Goal: Information Seeking & Learning: Find specific fact

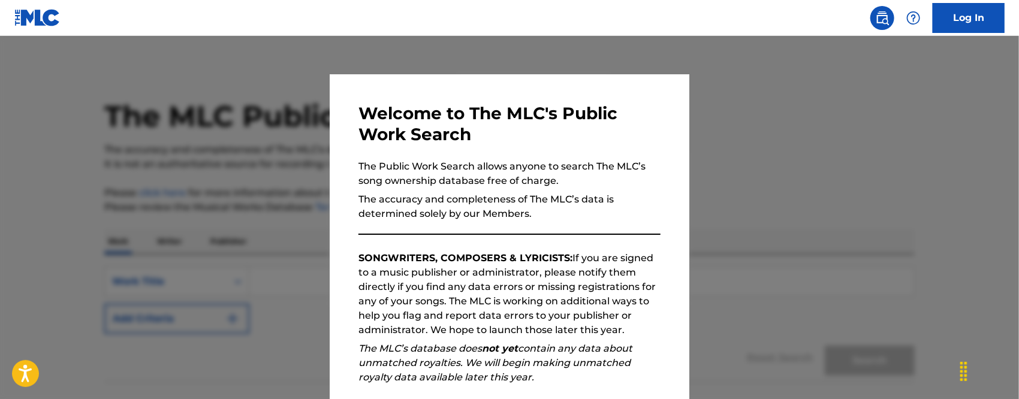
click at [827, 184] on div at bounding box center [509, 235] width 1019 height 399
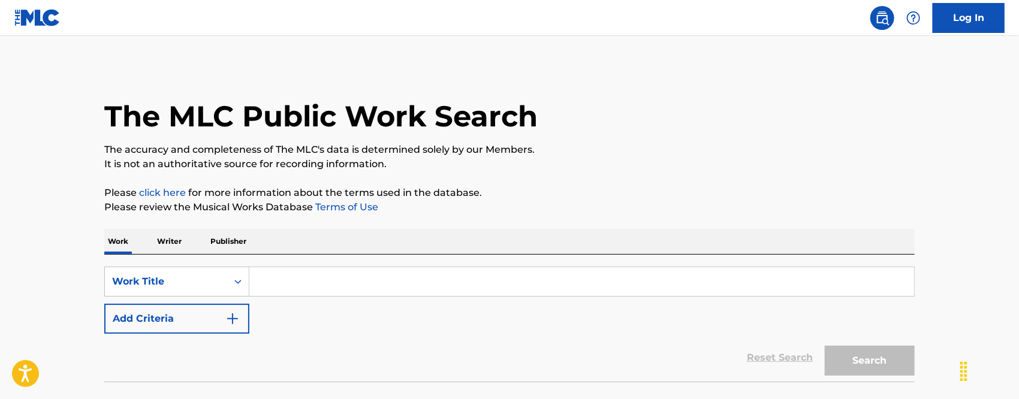
click at [274, 269] on input "Search Form" at bounding box center [581, 281] width 665 height 29
paste input "A LO MEJOR YA ES TARDE"
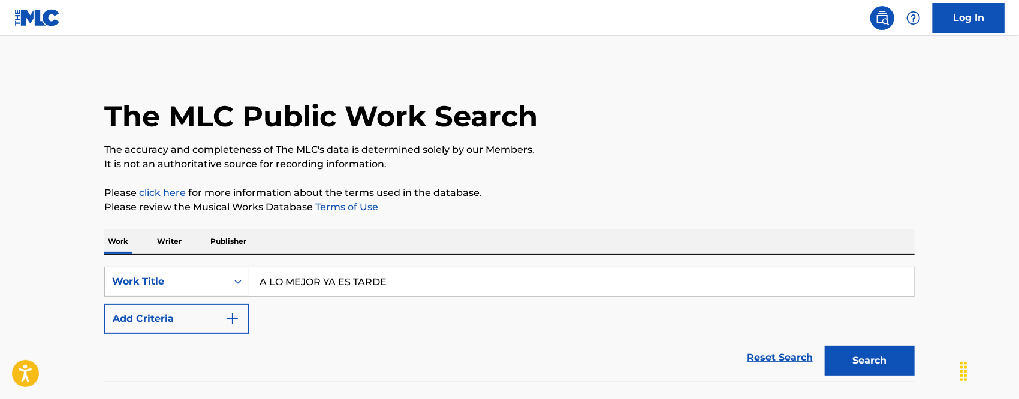
type input "A LO MEJOR YA ES TARDE"
click at [234, 322] on img "Search Form" at bounding box center [232, 319] width 14 height 14
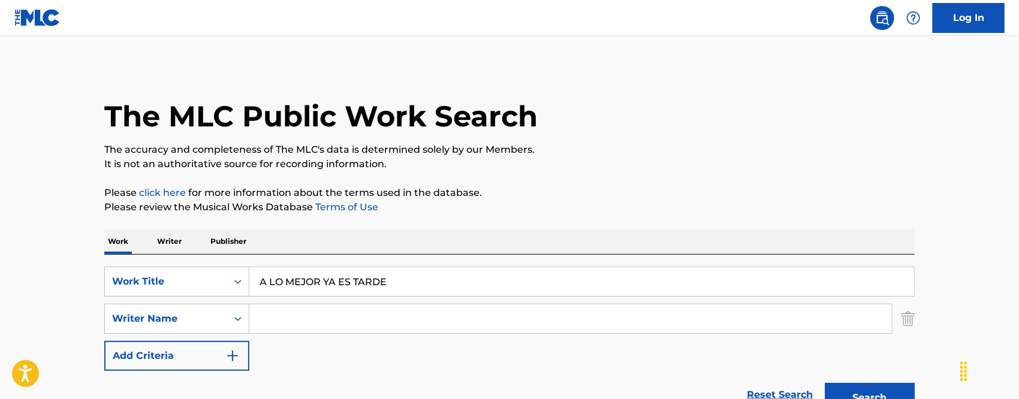
click at [324, 316] on input "Search Form" at bounding box center [570, 319] width 643 height 29
type input "D"
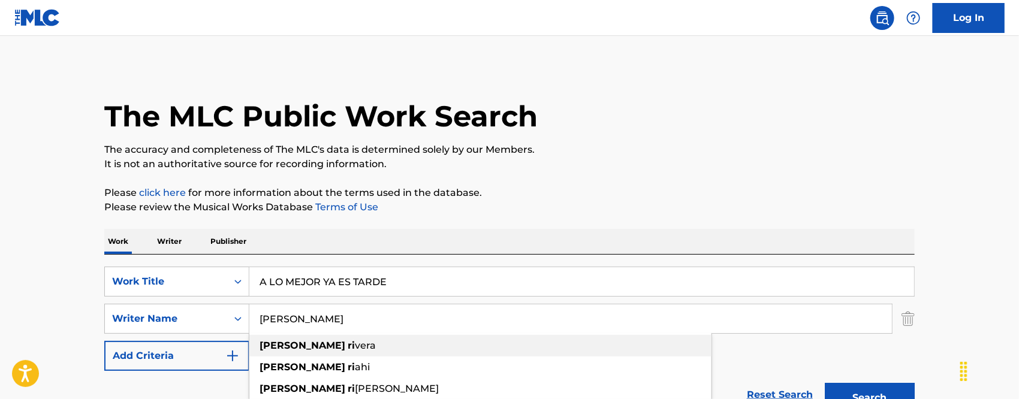
click at [355, 340] on span "vera" at bounding box center [365, 345] width 21 height 11
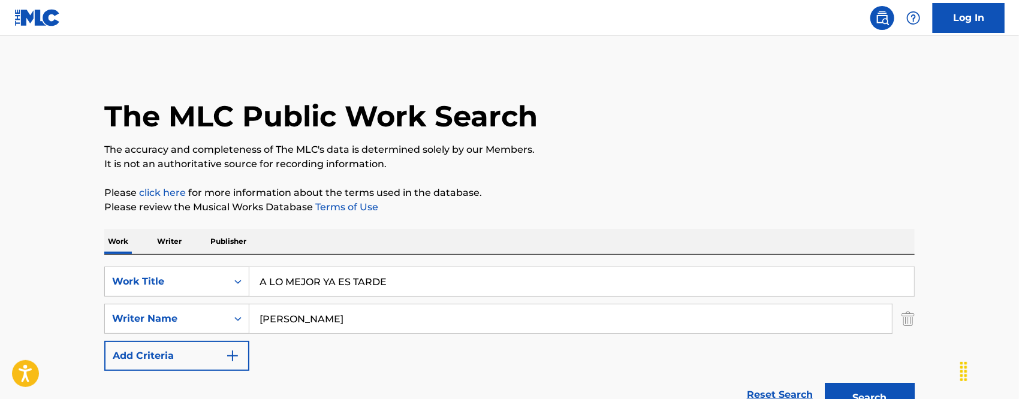
scroll to position [80, 0]
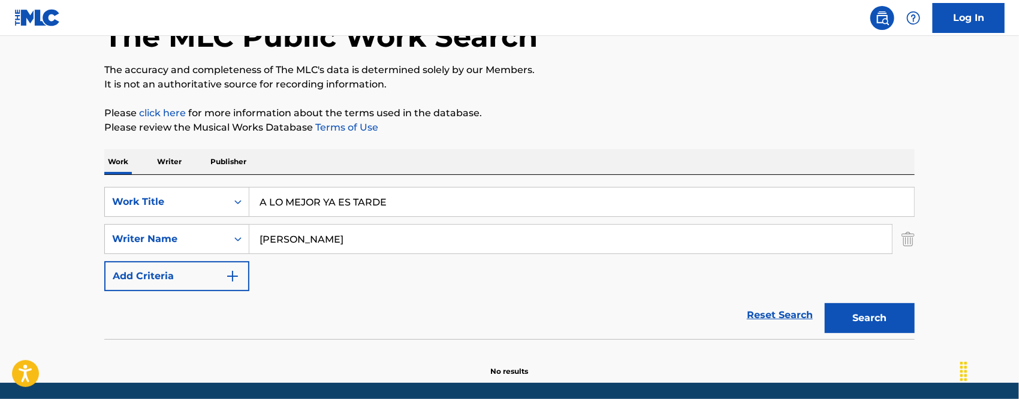
click at [851, 319] on button "Search" at bounding box center [870, 318] width 90 height 30
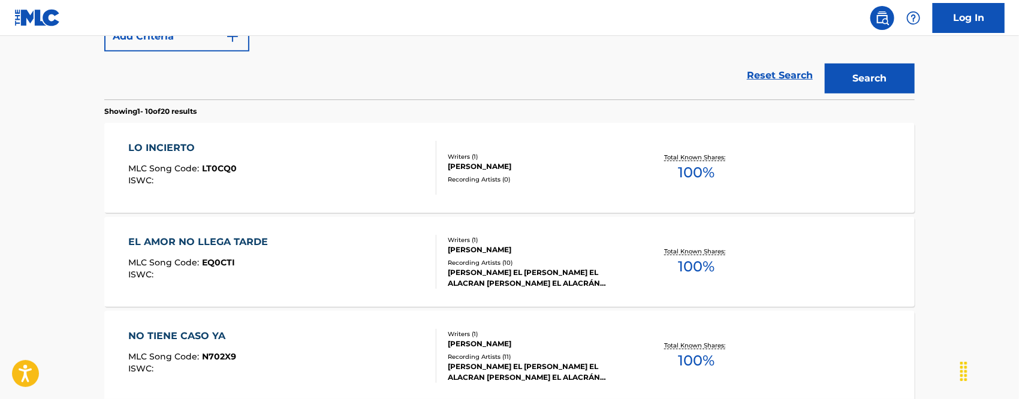
scroll to position [159, 0]
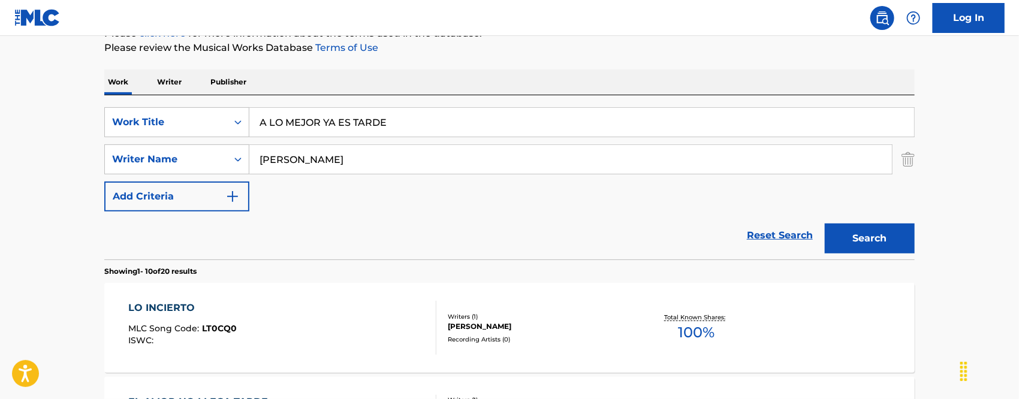
drag, startPoint x: 336, startPoint y: 153, endPoint x: 0, endPoint y: 175, distance: 336.4
click at [118, 180] on div "SearchWithCriteriab4e3d568-99a7-431f-a2c7-e5450146a50a Work Title A LO MEJOR YA…" at bounding box center [509, 159] width 810 height 104
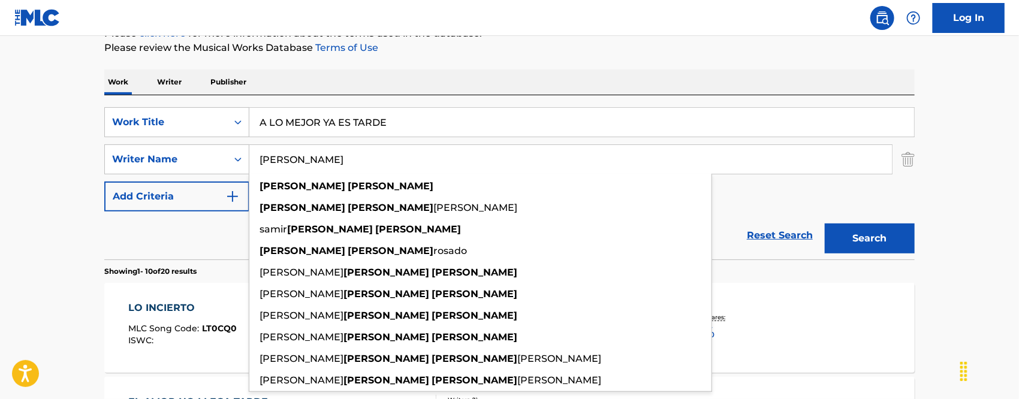
paste input "[PERSON_NAME]"
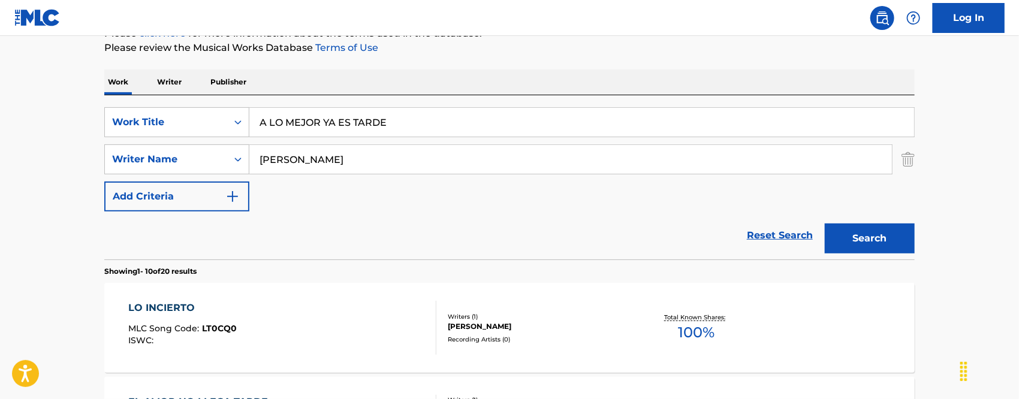
type input "[PERSON_NAME]"
click at [832, 230] on button "Search" at bounding box center [870, 239] width 90 height 30
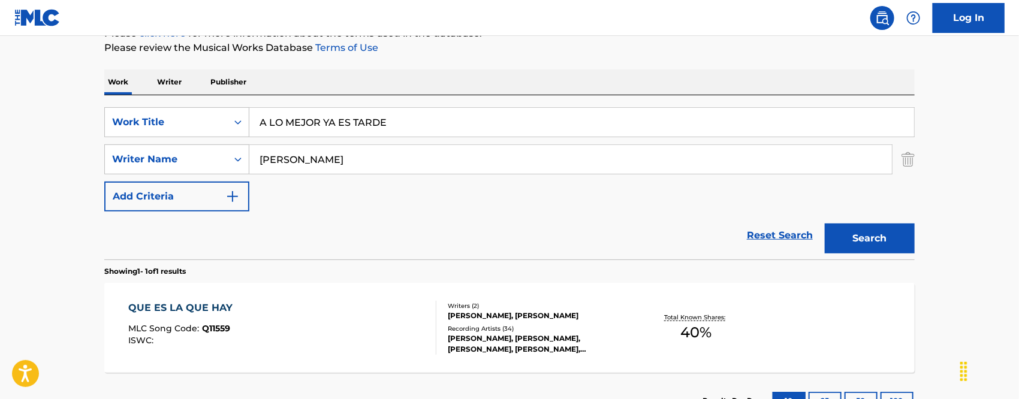
drag, startPoint x: 398, startPoint y: 121, endPoint x: 0, endPoint y: 116, distance: 398.1
click at [5, 119] on main "The MLC Public Work Search The accuracy and completeness of The MLC's data is d…" at bounding box center [509, 156] width 1019 height 559
paste input "CORRARALA"
click at [30, 162] on main "The MLC Public Work Search The accuracy and completeness of The MLC's data is d…" at bounding box center [509, 156] width 1019 height 559
click at [891, 233] on button "Search" at bounding box center [870, 239] width 90 height 30
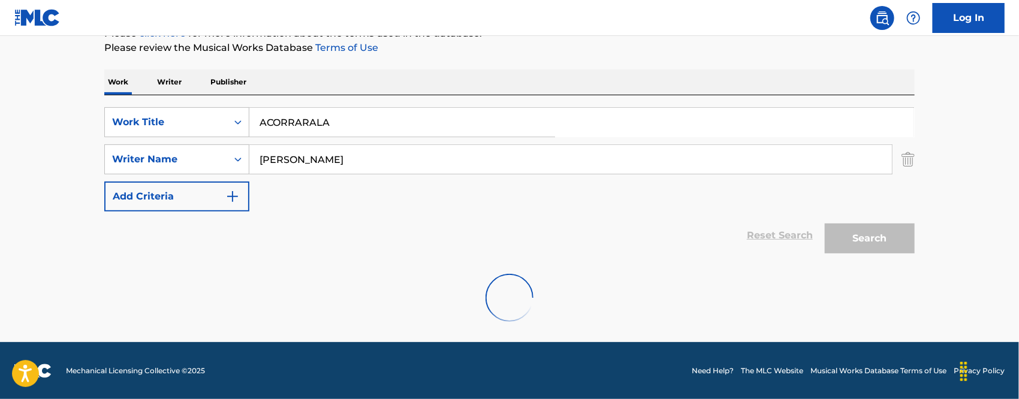
scroll to position [120, 0]
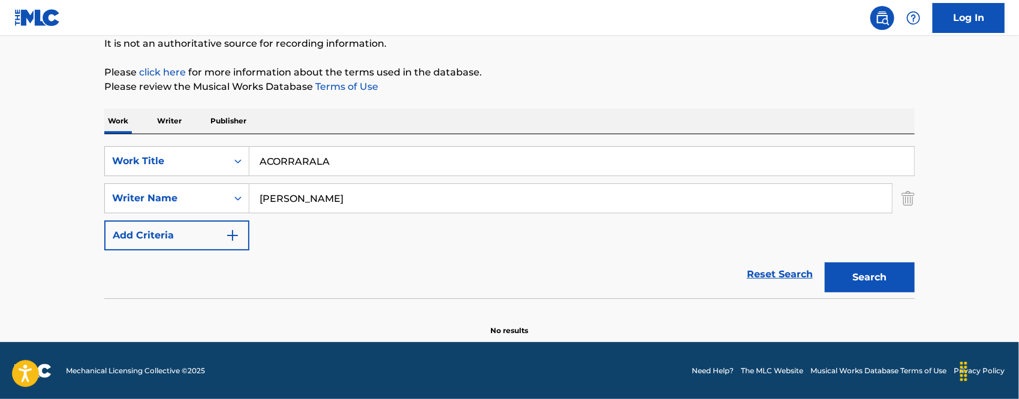
drag, startPoint x: 379, startPoint y: 189, endPoint x: 121, endPoint y: 213, distance: 259.5
click at [132, 212] on div "SearchWithCriteriad7129fb8-e8bb-4f41-8902-fbabcac9365f Writer Name william omar…" at bounding box center [509, 198] width 810 height 30
click at [59, 278] on main "The MLC Public Work Search The accuracy and completeness of The MLC's data is d…" at bounding box center [509, 128] width 1019 height 427
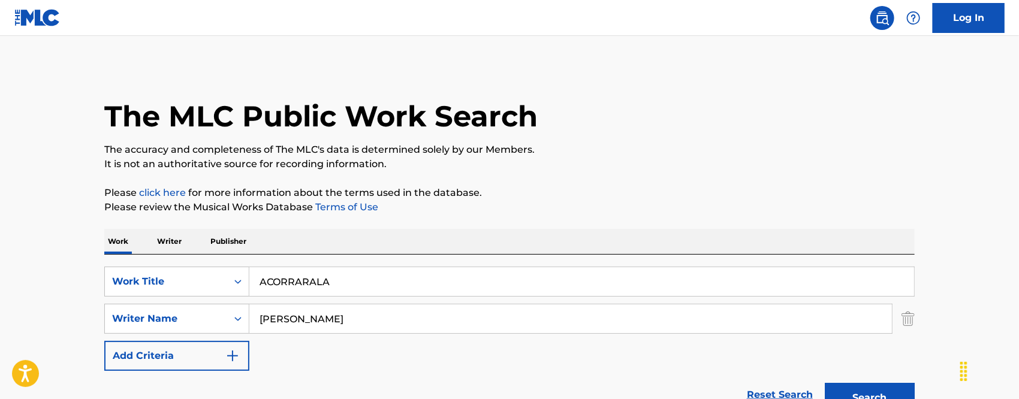
drag, startPoint x: 360, startPoint y: 281, endPoint x: 68, endPoint y: 266, distance: 292.3
click at [92, 269] on div "The MLC Public Work Search The accuracy and completeness of The MLC's data is d…" at bounding box center [509, 261] width 839 height 391
paste input "GAR"
click at [47, 258] on main "The MLC Public Work Search The accuracy and completeness of The MLC's data is d…" at bounding box center [509, 249] width 1019 height 427
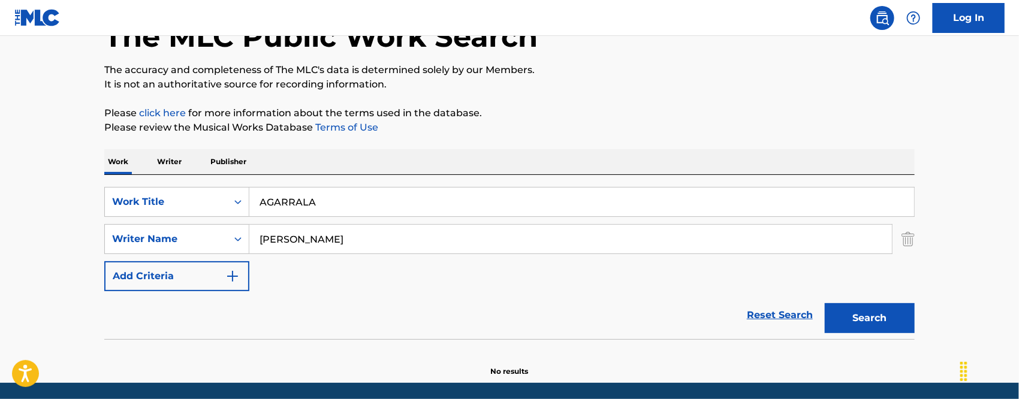
click at [866, 320] on button "Search" at bounding box center [870, 318] width 90 height 30
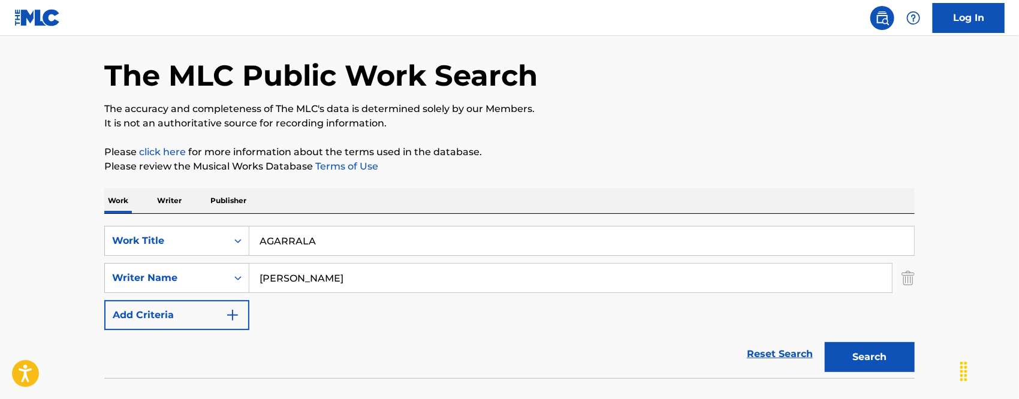
scroll to position [120, 0]
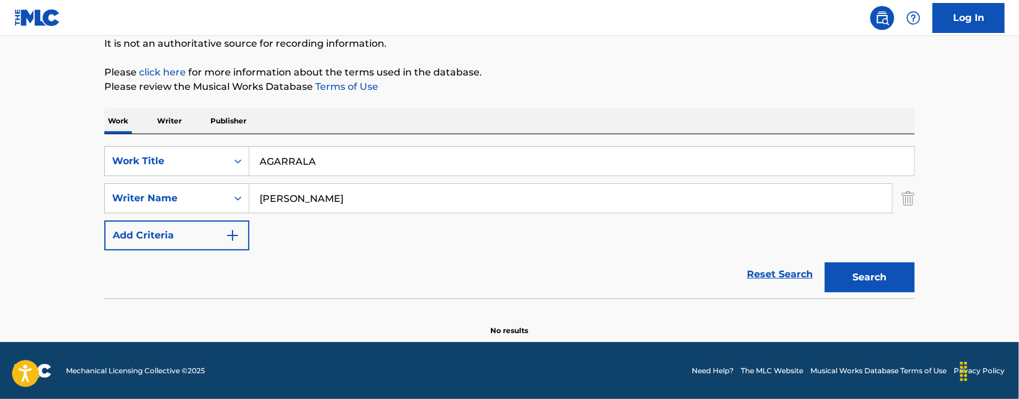
drag, startPoint x: 348, startPoint y: 167, endPoint x: 8, endPoint y: 166, distance: 339.3
click at [91, 167] on div "The MLC Public Work Search The accuracy and completeness of The MLC's data is d…" at bounding box center [509, 140] width 839 height 391
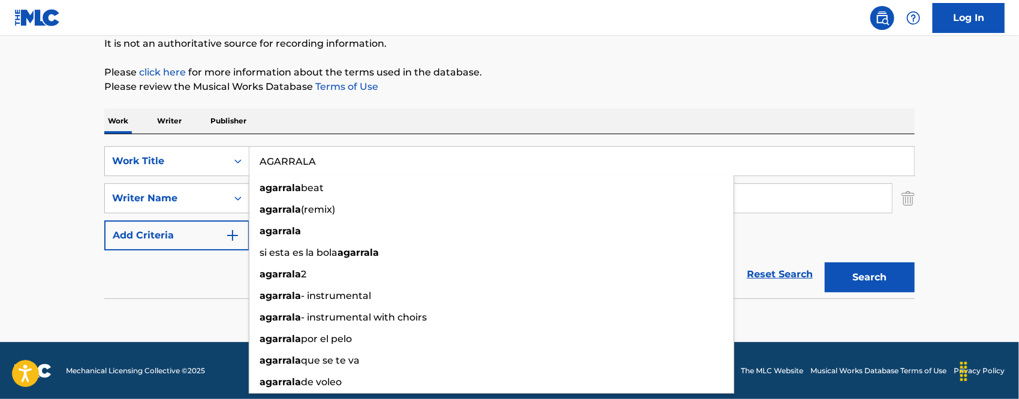
paste input "MARGA VIDA"
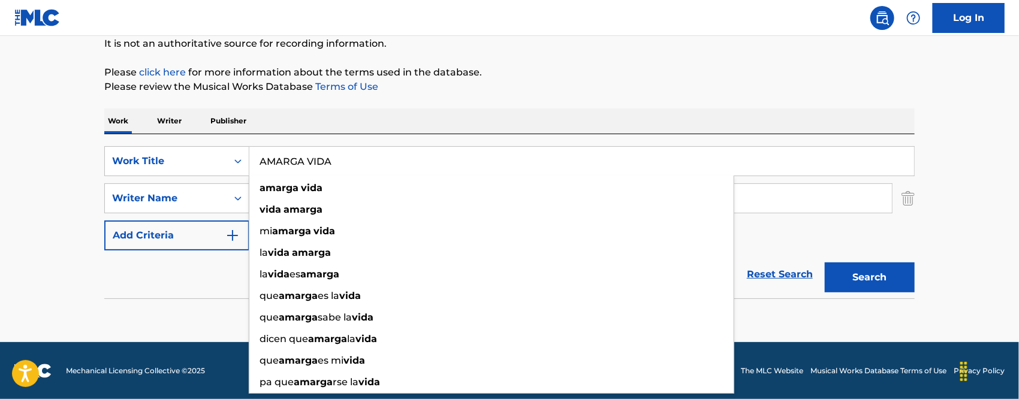
click at [0, 217] on main "The MLC Public Work Search The accuracy and completeness of The MLC's data is d…" at bounding box center [509, 128] width 1019 height 427
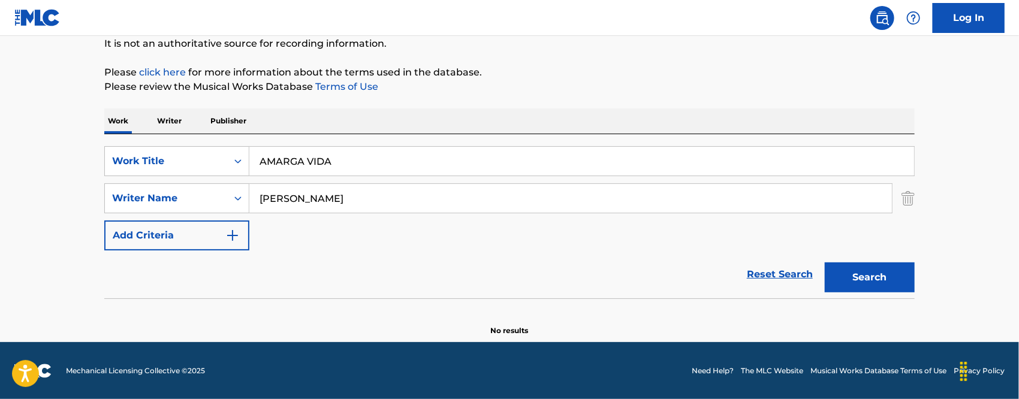
click at [867, 284] on button "Search" at bounding box center [870, 278] width 90 height 30
click at [384, 198] on input "[PERSON_NAME]" at bounding box center [570, 198] width 643 height 29
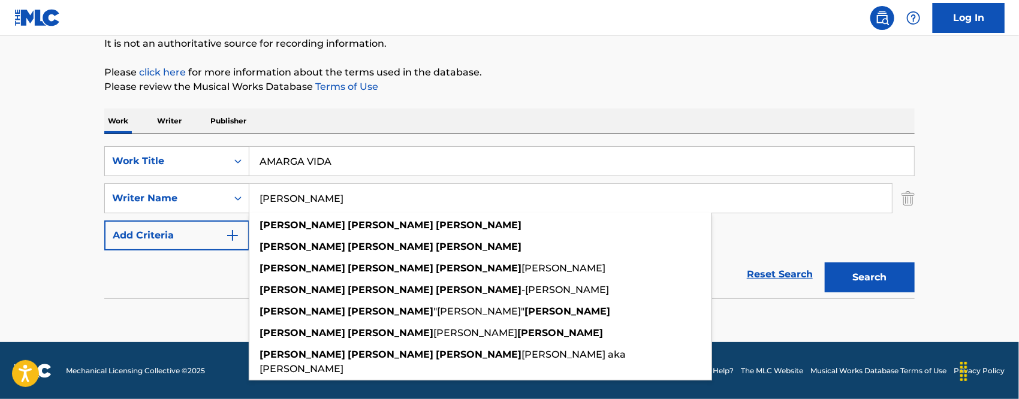
click at [384, 198] on input "[PERSON_NAME]" at bounding box center [570, 198] width 643 height 29
click at [150, 283] on div "Reset Search Search" at bounding box center [509, 275] width 810 height 48
drag, startPoint x: 412, startPoint y: 202, endPoint x: 40, endPoint y: 214, distance: 371.9
click at [63, 213] on main "The MLC Public Work Search The accuracy and completeness of The MLC's data is d…" at bounding box center [509, 128] width 1019 height 427
drag, startPoint x: 350, startPoint y: 165, endPoint x: 167, endPoint y: 172, distance: 183.6
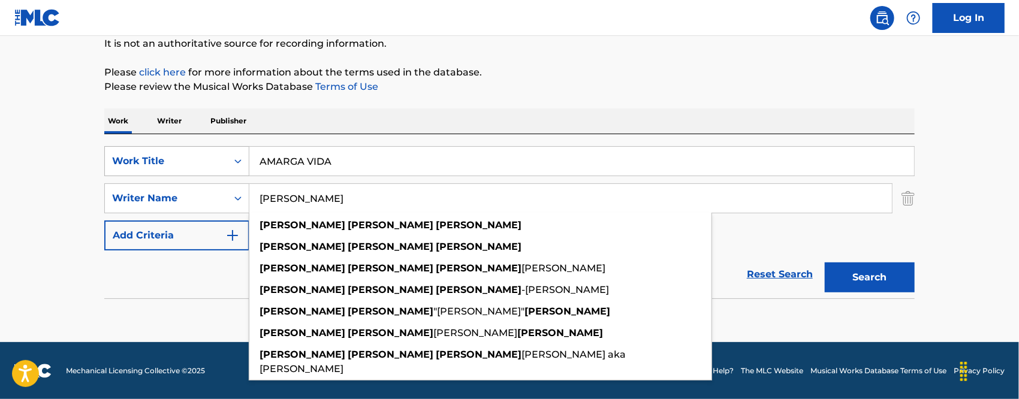
click at [184, 172] on div "SearchWithCriteriab4e3d568-99a7-431f-a2c7-e5450146a50a Work Title AMARGA VIDA" at bounding box center [509, 161] width 810 height 30
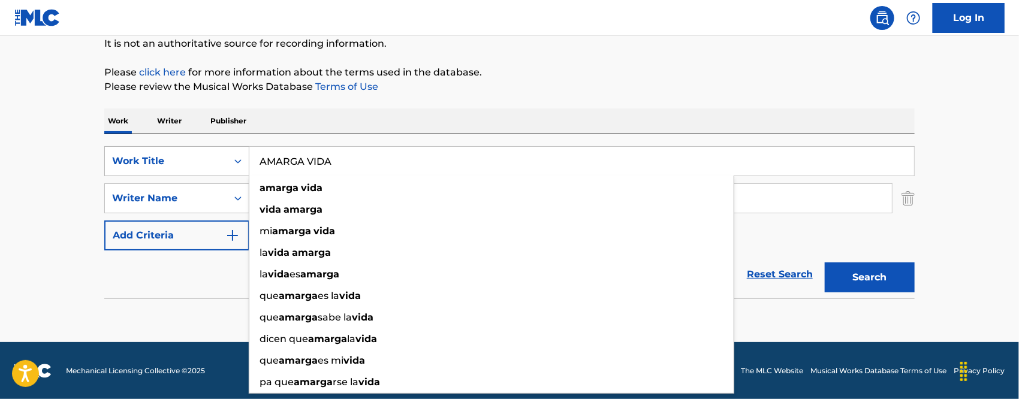
paste input "[PERSON_NAME]"
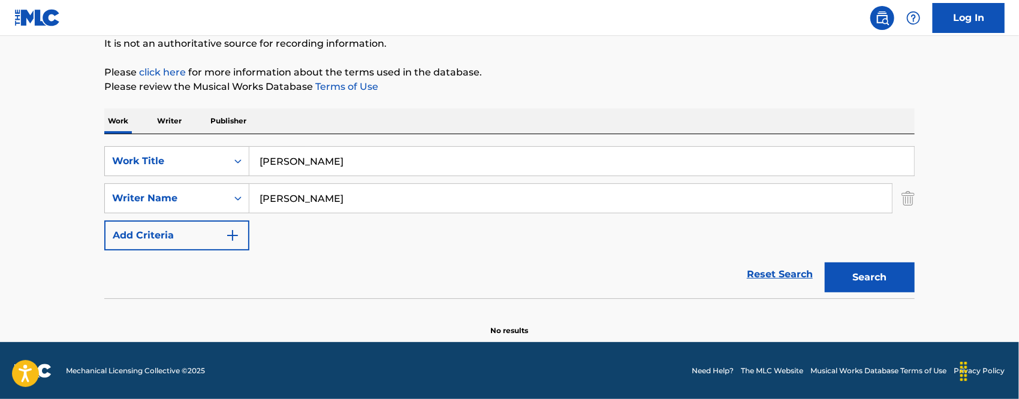
type input "[PERSON_NAME]"
click at [14, 264] on main "The MLC Public Work Search The accuracy and completeness of The MLC's data is d…" at bounding box center [509, 128] width 1019 height 427
click at [174, 119] on p "Writer" at bounding box center [169, 121] width 32 height 25
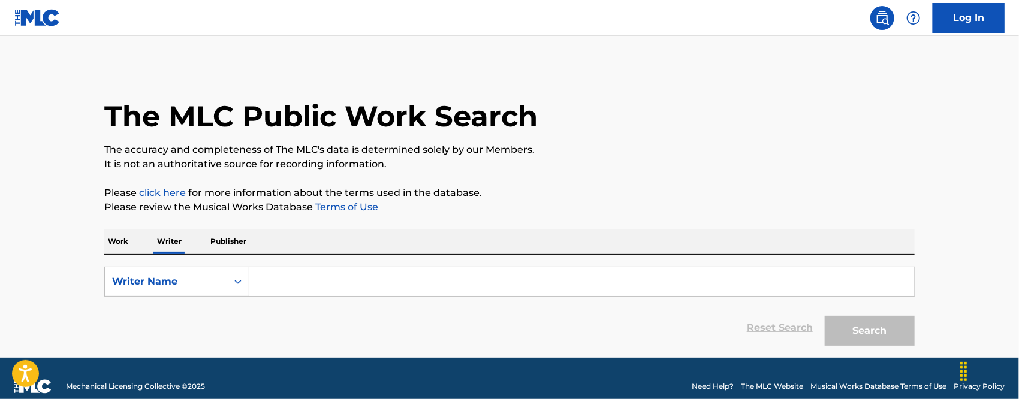
click at [288, 285] on input "Search Form" at bounding box center [581, 281] width 665 height 29
paste input "[PERSON_NAME]"
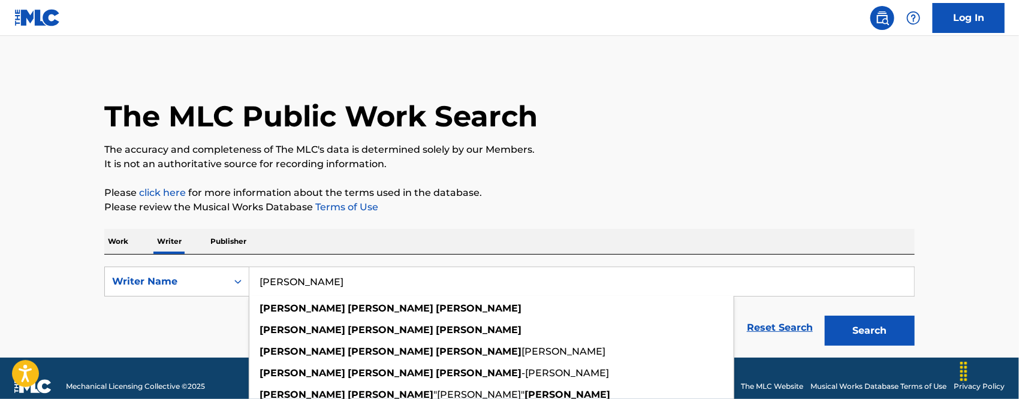
type input "[PERSON_NAME]"
click at [886, 334] on button "Search" at bounding box center [870, 331] width 90 height 30
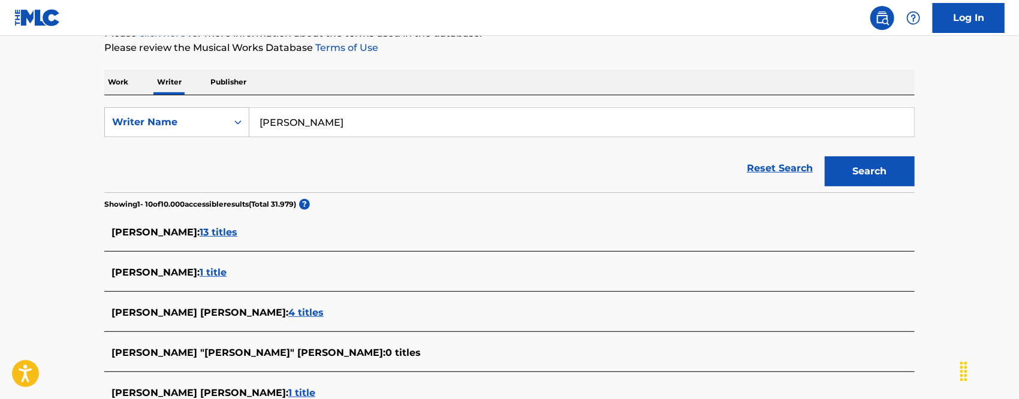
scroll to position [240, 0]
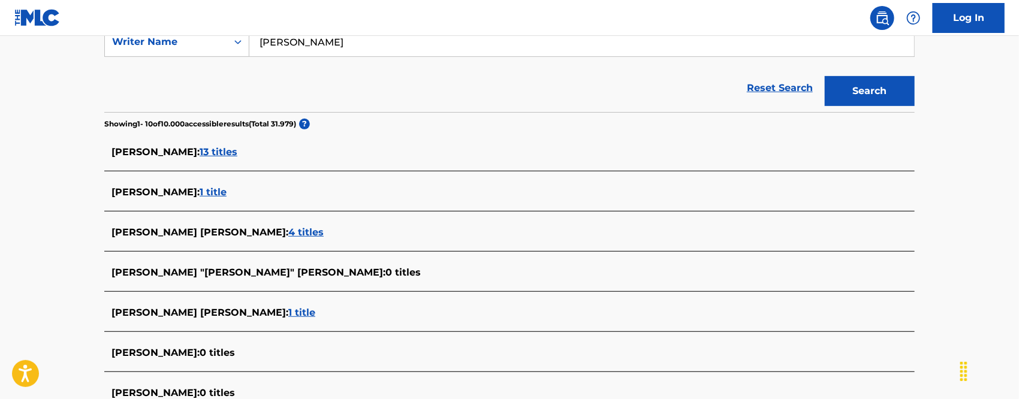
click at [237, 156] on span "13 titles" at bounding box center [219, 151] width 38 height 11
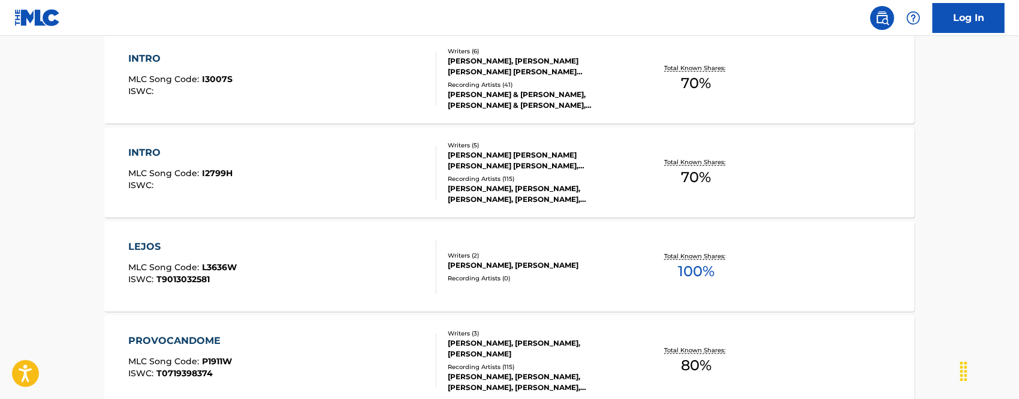
scroll to position [429, 0]
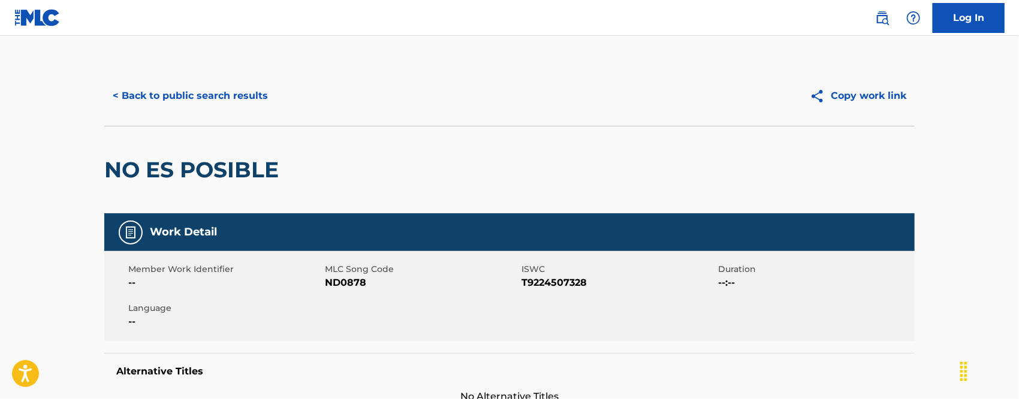
click at [888, 19] on img at bounding box center [882, 18] width 14 height 14
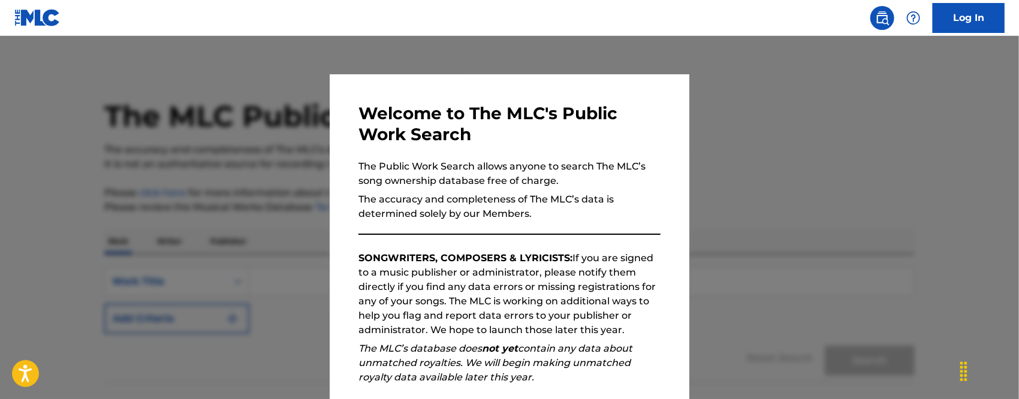
click at [749, 210] on div at bounding box center [509, 235] width 1019 height 399
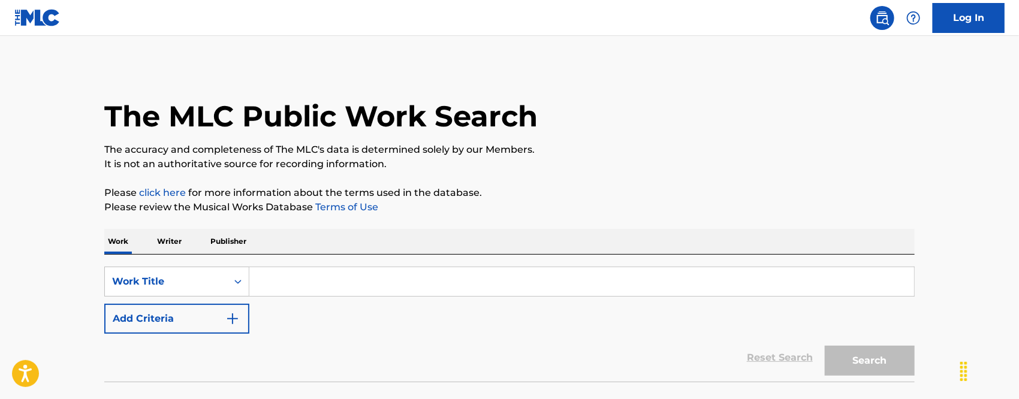
click at [354, 279] on input "Search Form" at bounding box center [581, 281] width 665 height 29
click at [234, 321] on img "Search Form" at bounding box center [232, 319] width 14 height 14
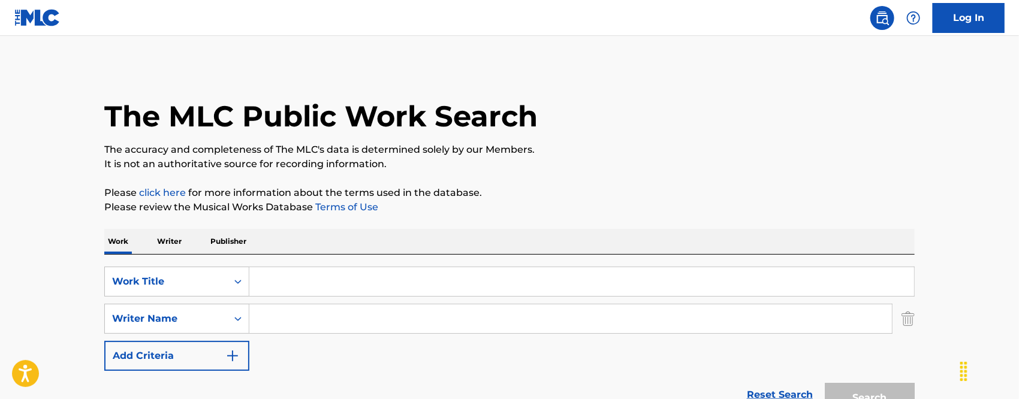
click at [305, 317] on input "Search Form" at bounding box center [570, 319] width 643 height 29
paste input "[PERSON_NAME]"
type input "[PERSON_NAME]"
click at [336, 352] on div "SearchWithCriteria12b76235-bbd8-4b26-a4e6-268115d26993 Work Title SearchWithCri…" at bounding box center [509, 319] width 810 height 104
click at [284, 285] on input "Search Form" at bounding box center [581, 281] width 665 height 29
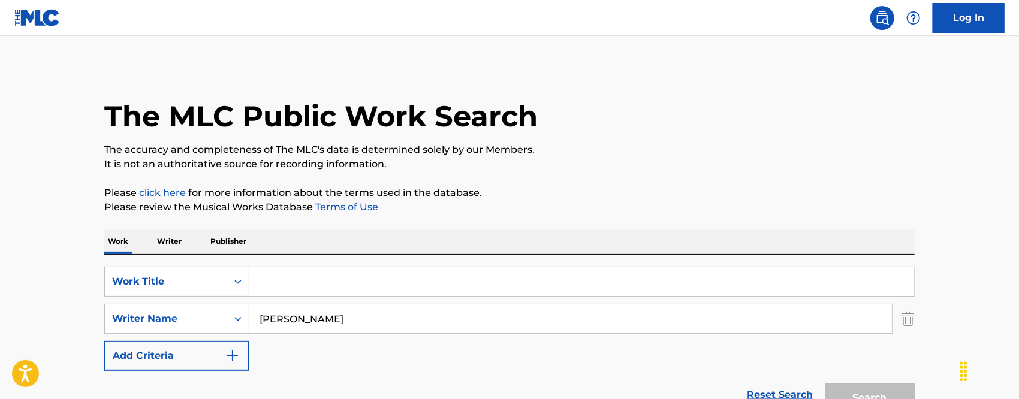
paste input "AMARGA VIDA"
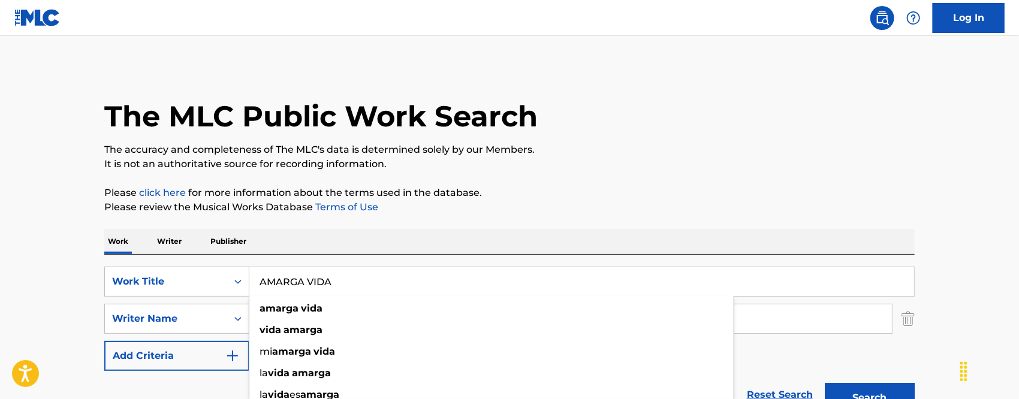
click at [34, 305] on main "The MLC Public Work Search The accuracy and completeness of The MLC's data is d…" at bounding box center [509, 249] width 1019 height 427
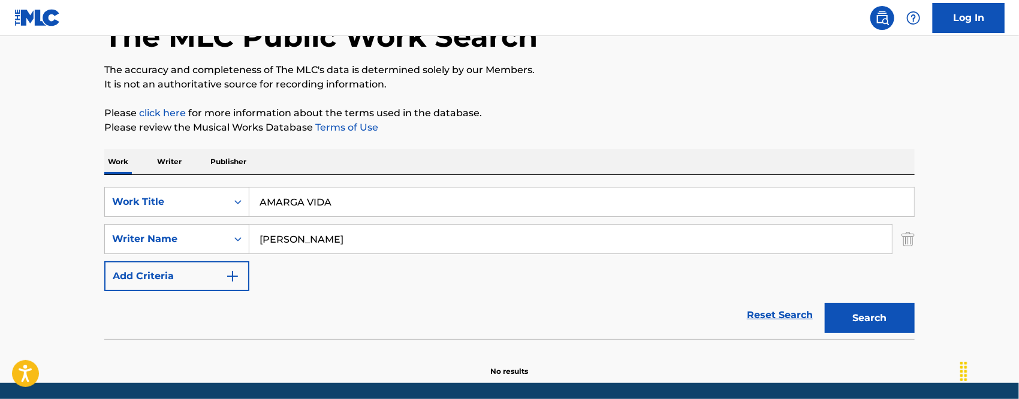
click at [854, 334] on div "Search" at bounding box center [867, 315] width 96 height 48
click at [854, 327] on button "Search" at bounding box center [870, 318] width 90 height 30
drag, startPoint x: 353, startPoint y: 199, endPoint x: 104, endPoint y: 192, distance: 248.9
click at [137, 195] on div "SearchWithCriteria12b76235-bbd8-4b26-a4e6-268115d26993 Work Title AMARGA VIDA" at bounding box center [509, 202] width 810 height 30
paste input "IGO FURA ALHO"
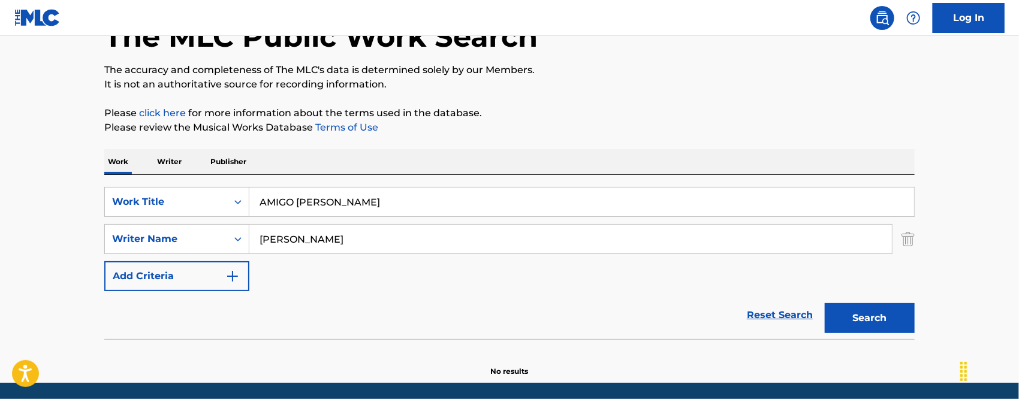
type input "AMIGO [PERSON_NAME]"
click at [0, 226] on main "The MLC Public Work Search The accuracy and completeness of The MLC's data is d…" at bounding box center [509, 169] width 1019 height 427
click at [862, 323] on button "Search" at bounding box center [870, 318] width 90 height 30
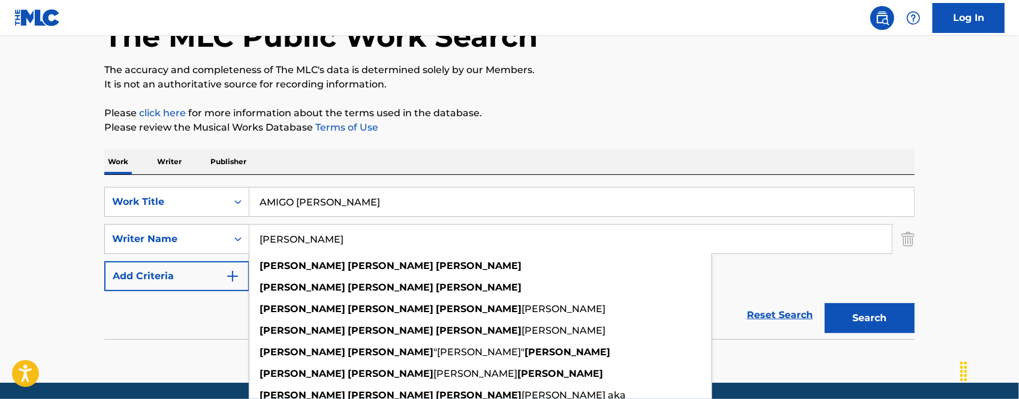
drag, startPoint x: 350, startPoint y: 242, endPoint x: 324, endPoint y: 241, distance: 26.4
click at [324, 241] on input "[PERSON_NAME]" at bounding box center [570, 239] width 643 height 29
click at [415, 244] on input "[PERSON_NAME]" at bounding box center [570, 239] width 643 height 29
drag, startPoint x: 372, startPoint y: 241, endPoint x: 181, endPoint y: 246, distance: 191.3
click at [191, 246] on div "SearchWithCriteriacd02923b-330c-4250-9bcf-7156d65933b6 Writer Name [PERSON_NAME…" at bounding box center [509, 239] width 810 height 30
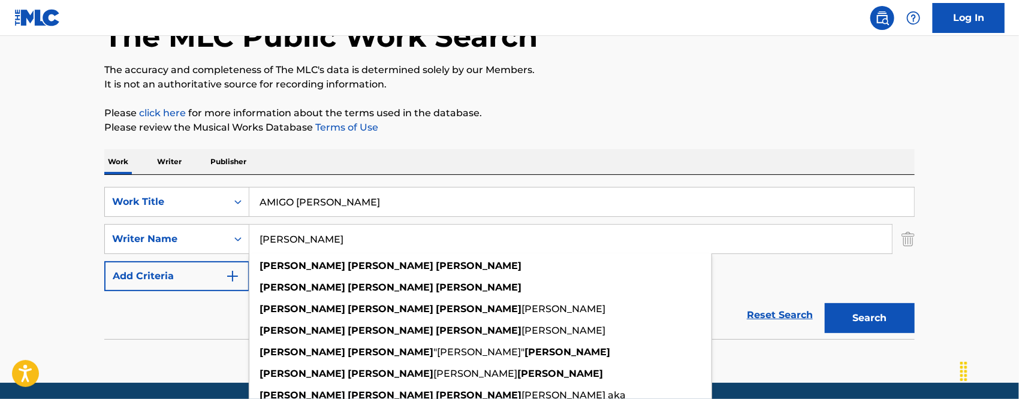
click at [153, 324] on div "Reset Search Search" at bounding box center [509, 315] width 810 height 48
drag, startPoint x: 367, startPoint y: 240, endPoint x: 300, endPoint y: 242, distance: 67.8
click at [300, 242] on input "[PERSON_NAME]" at bounding box center [570, 239] width 643 height 29
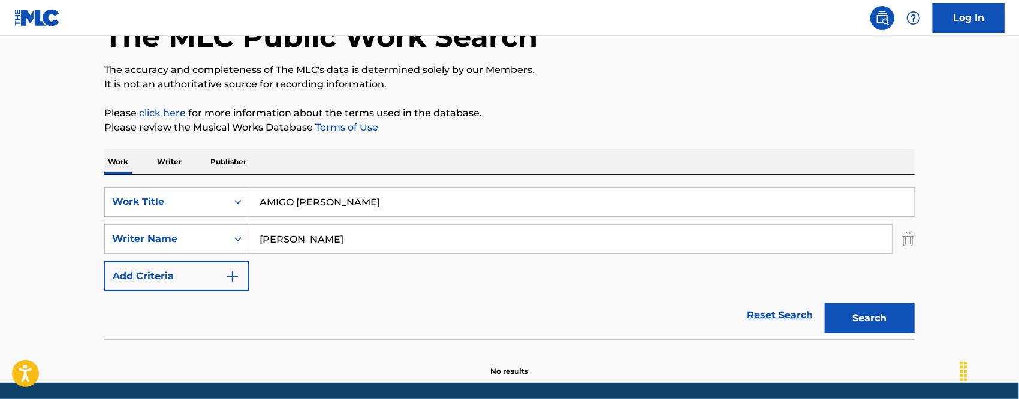
drag, startPoint x: 304, startPoint y: 243, endPoint x: 0, endPoint y: 243, distance: 303.9
click at [0, 244] on main "The MLC Public Work Search The accuracy and completeness of The MLC's data is d…" at bounding box center [509, 169] width 1019 height 427
paste input "[PERSON_NAME]"
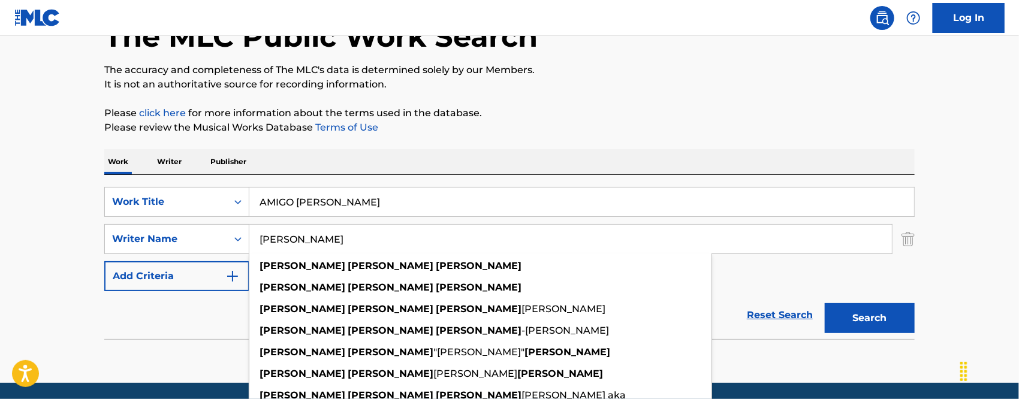
drag, startPoint x: 412, startPoint y: 242, endPoint x: 302, endPoint y: 242, distance: 110.9
click at [302, 242] on input "[PERSON_NAME]" at bounding box center [570, 239] width 643 height 29
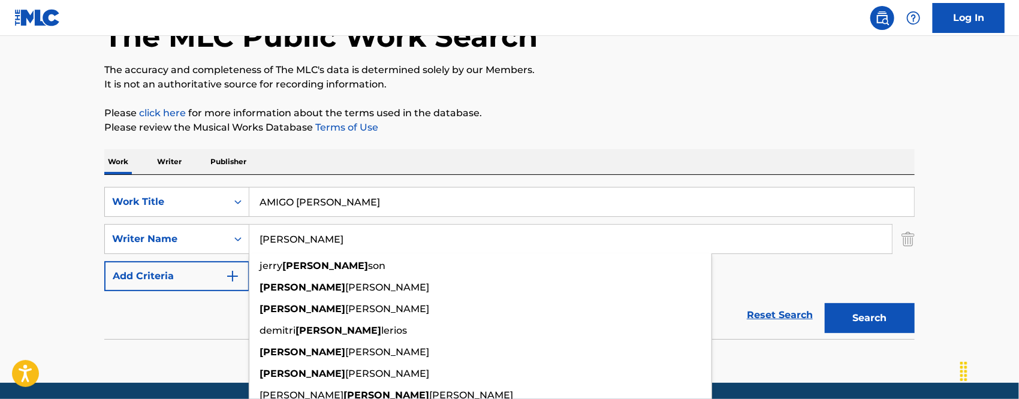
type input "[PERSON_NAME]"
click at [825, 303] on button "Search" at bounding box center [870, 318] width 90 height 30
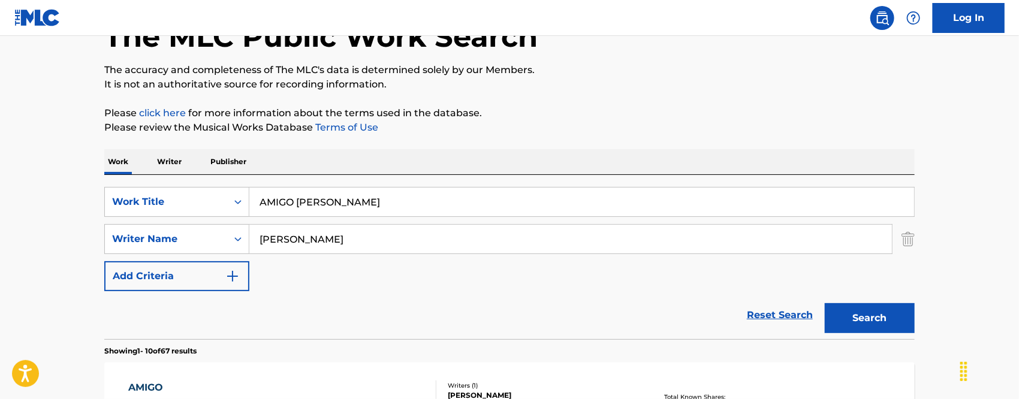
drag, startPoint x: 304, startPoint y: 240, endPoint x: 91, endPoint y: 242, distance: 213.4
click at [861, 323] on button "Search" at bounding box center [870, 318] width 90 height 30
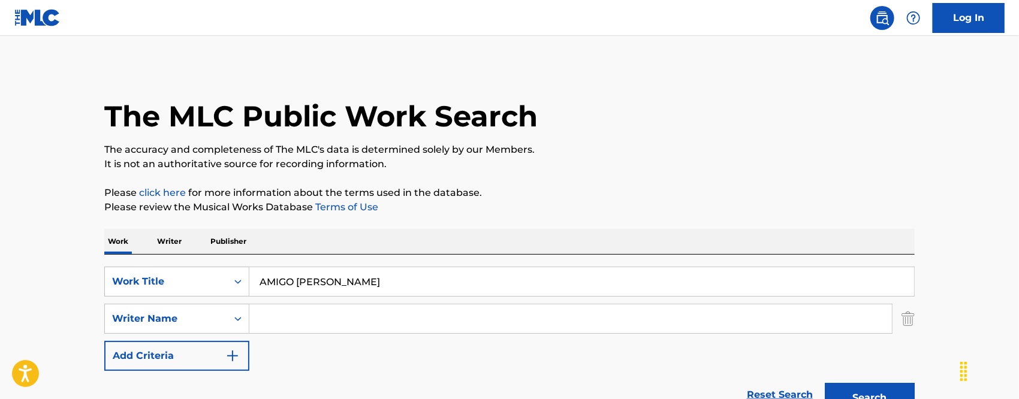
click at [393, 314] on input "Search Form" at bounding box center [570, 319] width 643 height 29
paste input "[PERSON_NAME]"
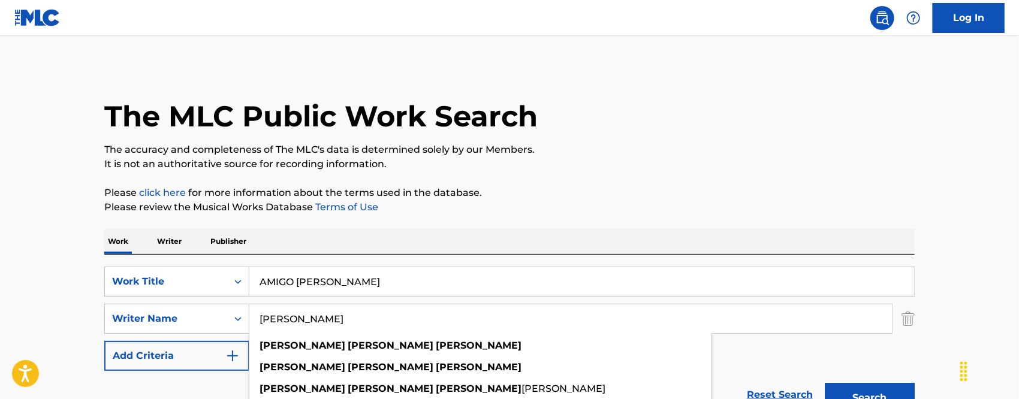
type input "[PERSON_NAME]"
click at [825, 383] on button "Search" at bounding box center [870, 398] width 90 height 30
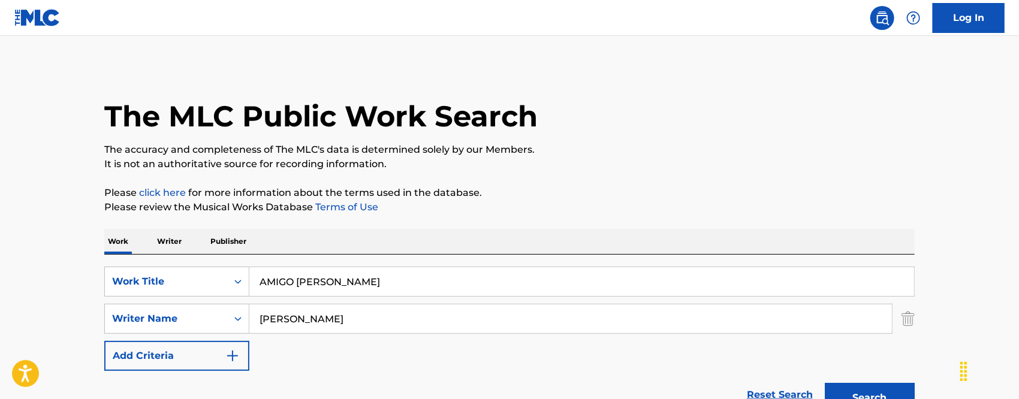
scroll to position [80, 0]
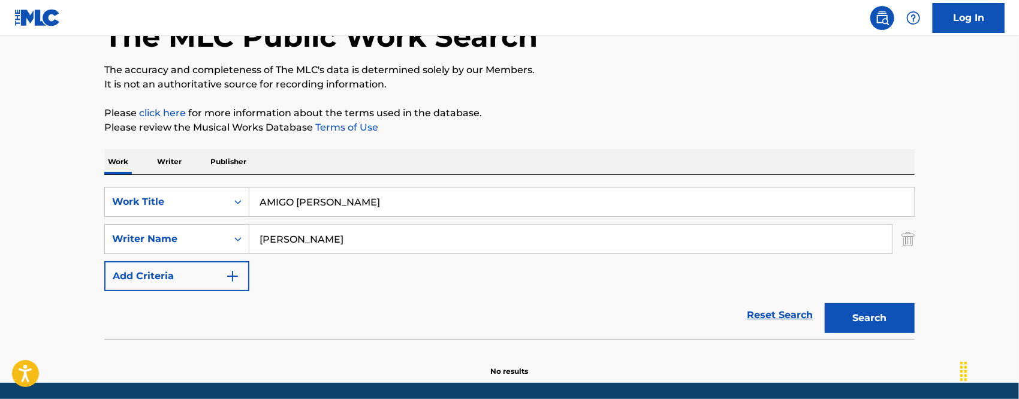
drag, startPoint x: 306, startPoint y: 203, endPoint x: 0, endPoint y: 206, distance: 305.7
click at [0, 206] on main "The MLC Public Work Search The accuracy and completeness of The MLC's data is d…" at bounding box center [509, 169] width 1019 height 427
paste input "OR DE COLEGI"
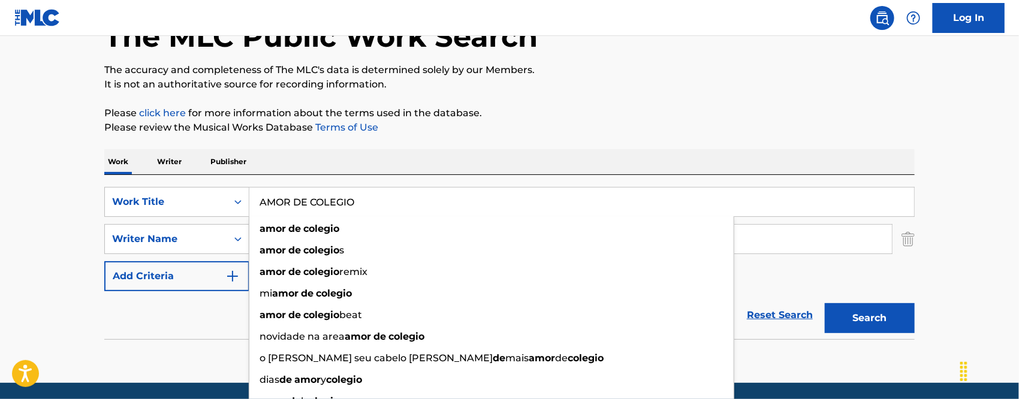
type input "AMOR DE COLEGIO"
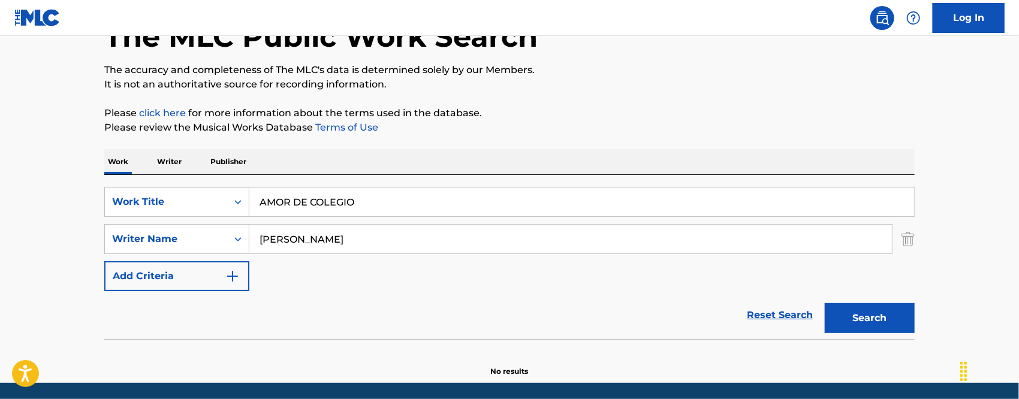
click at [29, 236] on main "The MLC Public Work Search The accuracy and completeness of The MLC's data is d…" at bounding box center [509, 169] width 1019 height 427
click at [846, 311] on button "Search" at bounding box center [870, 318] width 90 height 30
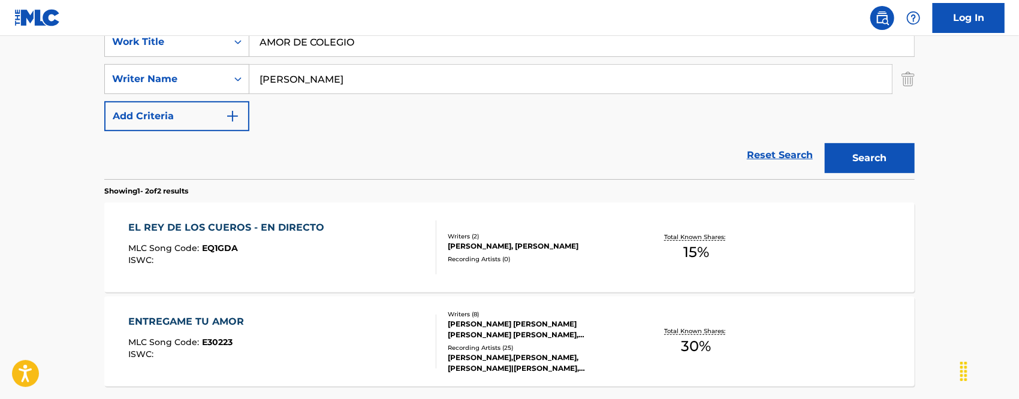
scroll to position [159, 0]
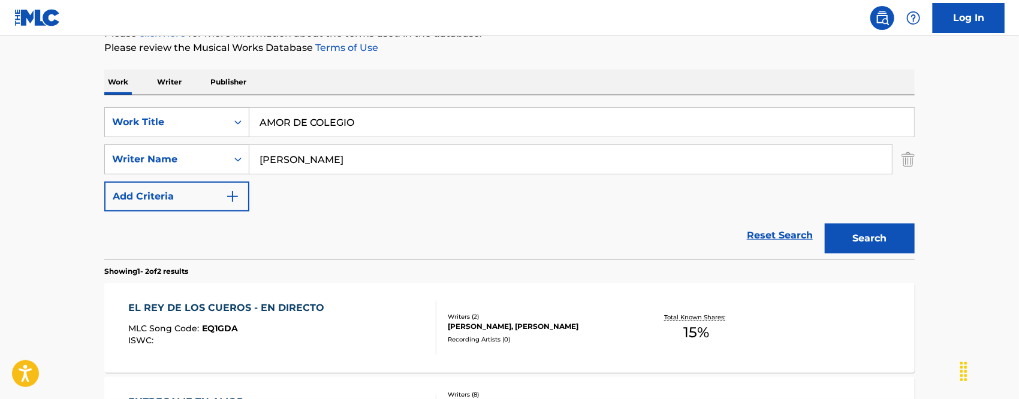
drag, startPoint x: 381, startPoint y: 159, endPoint x: 0, endPoint y: 185, distance: 381.5
click at [0, 185] on main "The MLC Public Work Search The accuracy and completeness of The MLC's data is d…" at bounding box center [509, 203] width 1019 height 653
click at [894, 233] on button "Search" at bounding box center [870, 239] width 90 height 30
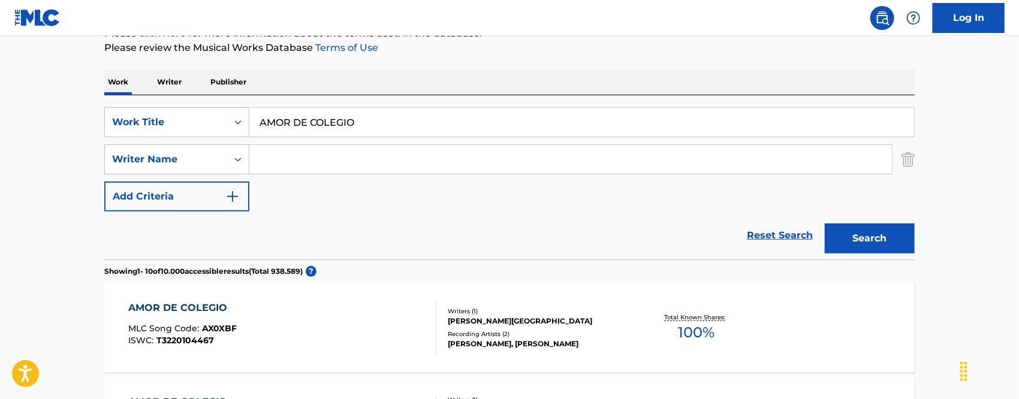
click at [286, 154] on input "Search Form" at bounding box center [570, 159] width 643 height 29
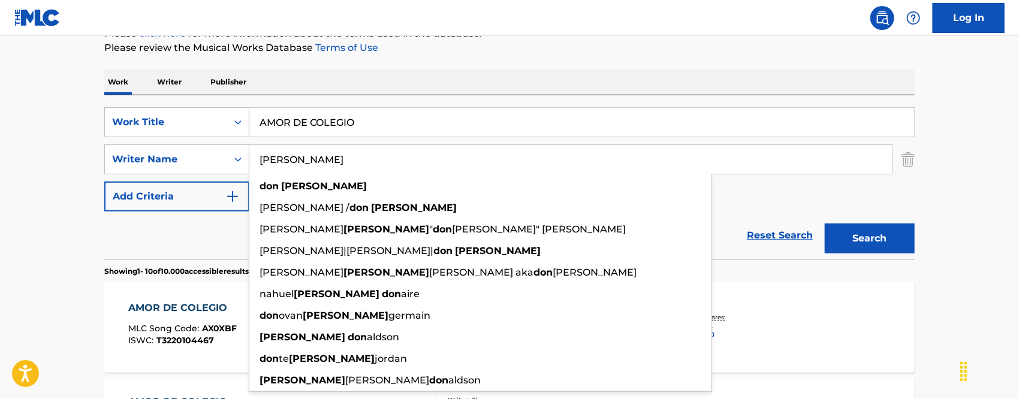
click at [825, 224] on button "Search" at bounding box center [870, 239] width 90 height 30
drag, startPoint x: 338, startPoint y: 156, endPoint x: 126, endPoint y: 151, distance: 211.1
click at [140, 151] on div "SearchWithCriteriacd02923b-330c-4250-9bcf-7156d65933b6 Writer Name [PERSON_NAME…" at bounding box center [509, 159] width 810 height 30
paste input "[PERSON_NAME] [PERSON_NAME]"
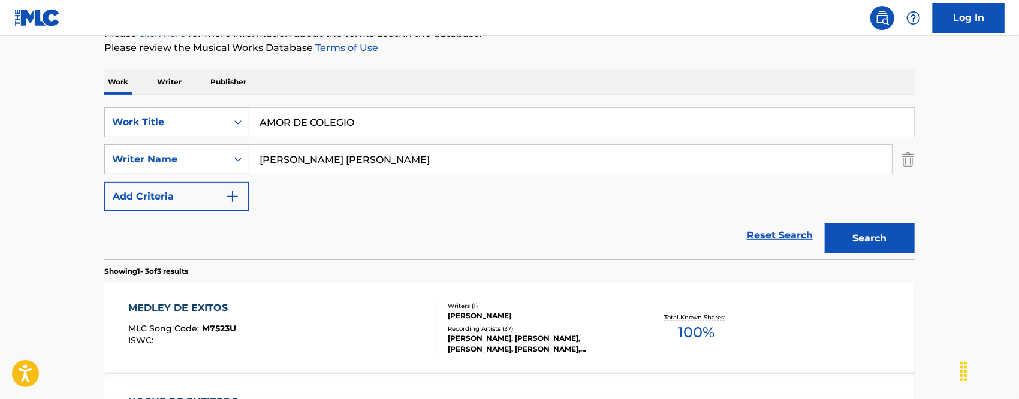
type input "[PERSON_NAME] [PERSON_NAME]"
click at [44, 234] on main "The MLC Public Work Search The accuracy and completeness of The MLC's data is d…" at bounding box center [509, 250] width 1019 height 747
click at [856, 243] on button "Search" at bounding box center [870, 239] width 90 height 30
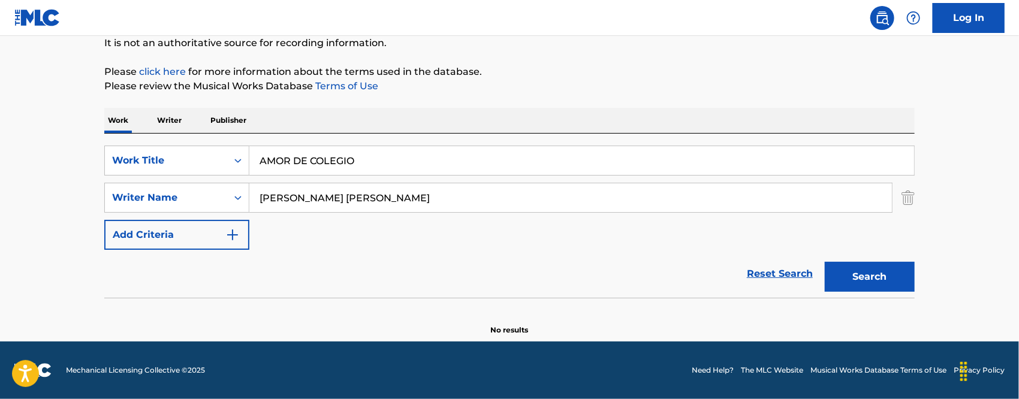
scroll to position [120, 0]
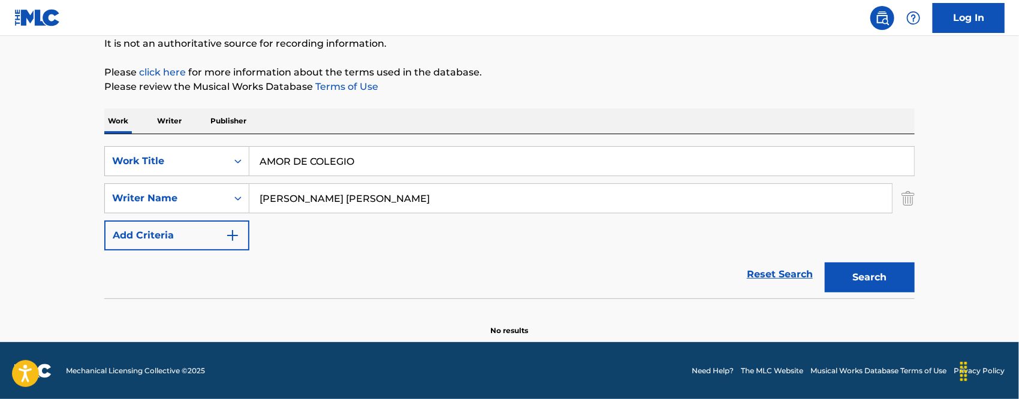
drag, startPoint x: 310, startPoint y: 155, endPoint x: 50, endPoint y: 122, distance: 262.3
click at [150, 135] on div "SearchWithCriteria12b76235-bbd8-4b26-a4e6-268115d26993 Work Title AMOR DE COLEG…" at bounding box center [509, 216] width 810 height 164
paste input "NDA SOLA"
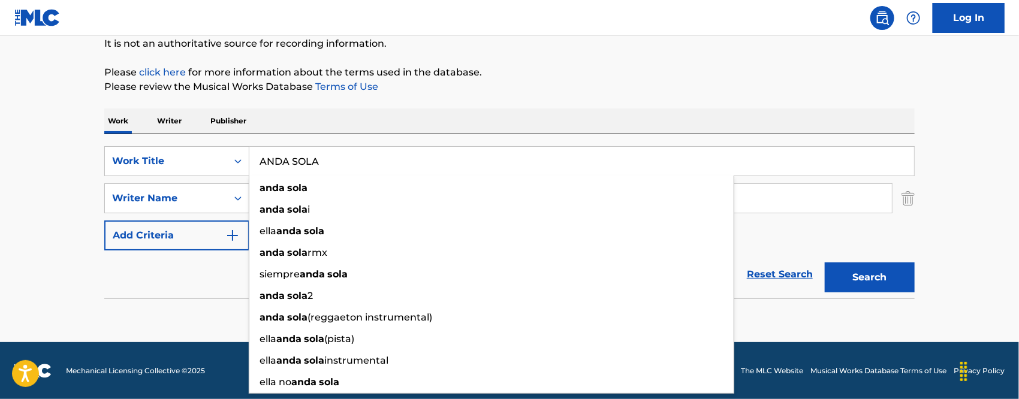
click at [908, 279] on button "Search" at bounding box center [870, 278] width 90 height 30
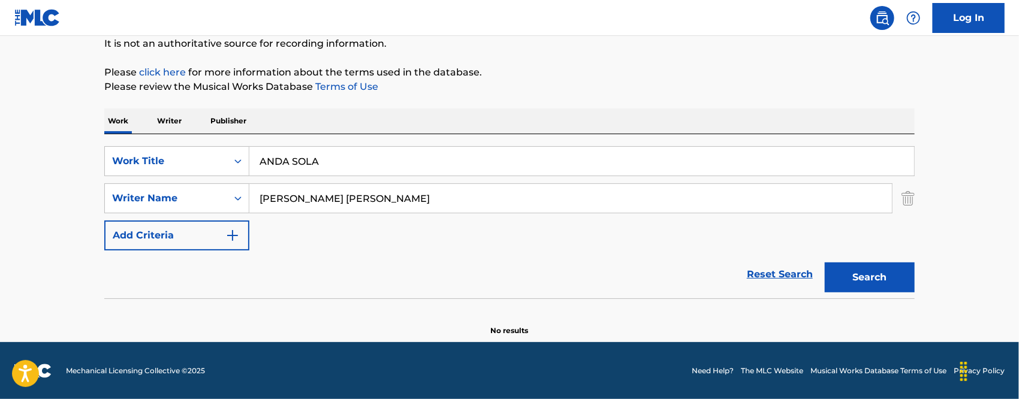
click at [447, 306] on section "No results" at bounding box center [509, 320] width 810 height 31
drag, startPoint x: 355, startPoint y: 161, endPoint x: 53, endPoint y: 146, distance: 302.5
click at [97, 150] on div "The MLC Public Work Search The accuracy and completeness of The MLC's data is d…" at bounding box center [509, 140] width 839 height 391
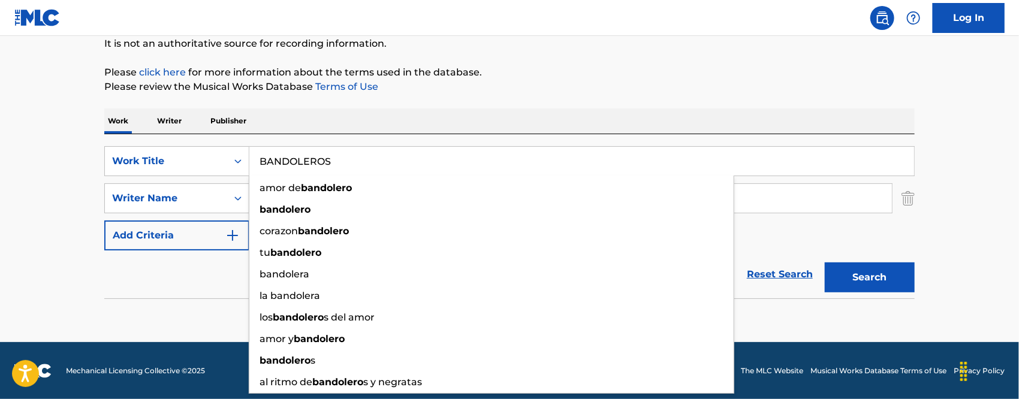
type input "BANDOLEROS"
click at [825, 263] on button "Search" at bounding box center [870, 278] width 90 height 30
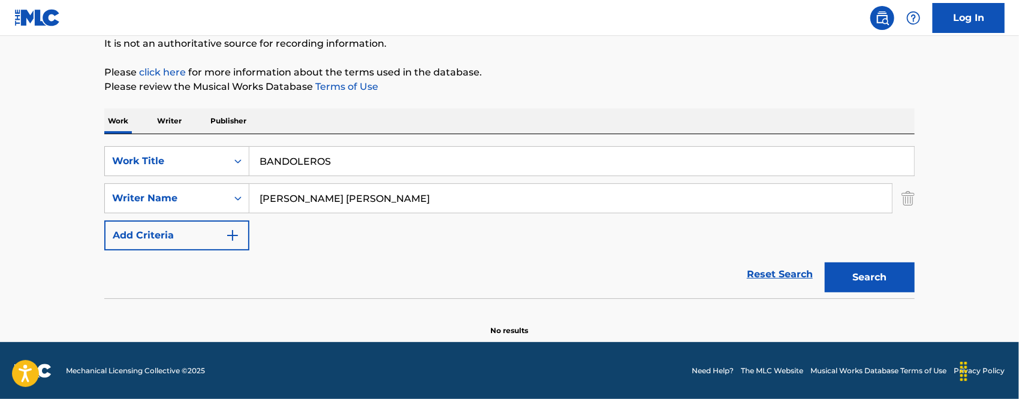
click at [14, 247] on main "The MLC Public Work Search The accuracy and completeness of The MLC's data is d…" at bounding box center [509, 128] width 1019 height 427
drag, startPoint x: 313, startPoint y: 197, endPoint x: 350, endPoint y: 201, distance: 37.3
click at [350, 201] on input "[PERSON_NAME] [PERSON_NAME]" at bounding box center [570, 198] width 643 height 29
type input "[PERSON_NAME] [PERSON_NAME]"
click at [825, 263] on button "Search" at bounding box center [870, 278] width 90 height 30
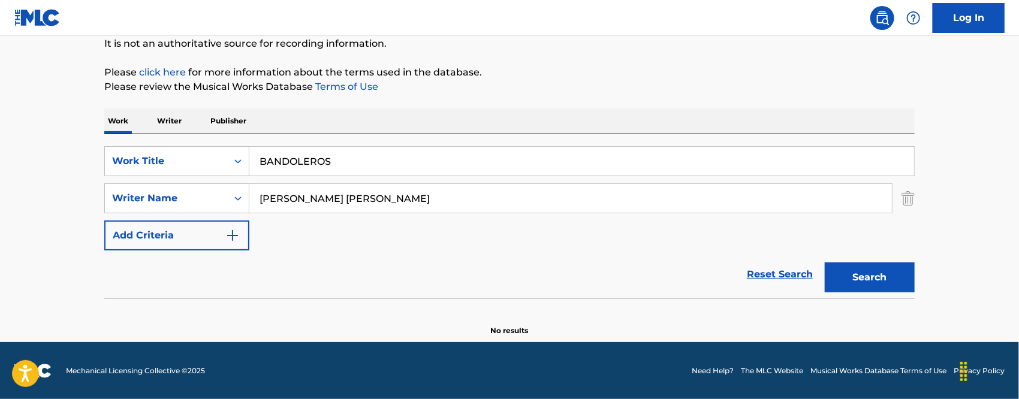
click at [338, 161] on input "BANDOLEROS" at bounding box center [581, 161] width 665 height 29
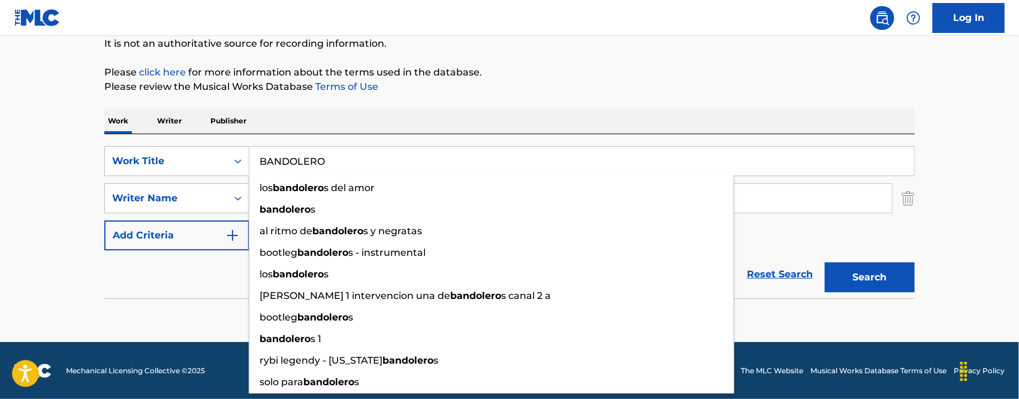
type input "BANDOLERO"
click at [825, 263] on button "Search" at bounding box center [870, 278] width 90 height 30
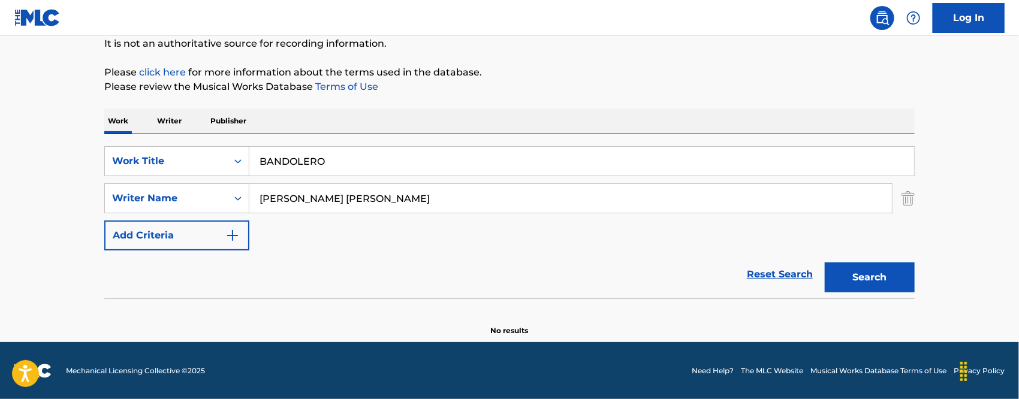
click at [116, 260] on div "Reset Search Search" at bounding box center [509, 275] width 810 height 48
click at [173, 120] on p "Writer" at bounding box center [169, 121] width 32 height 25
